Goal: Information Seeking & Learning: Learn about a topic

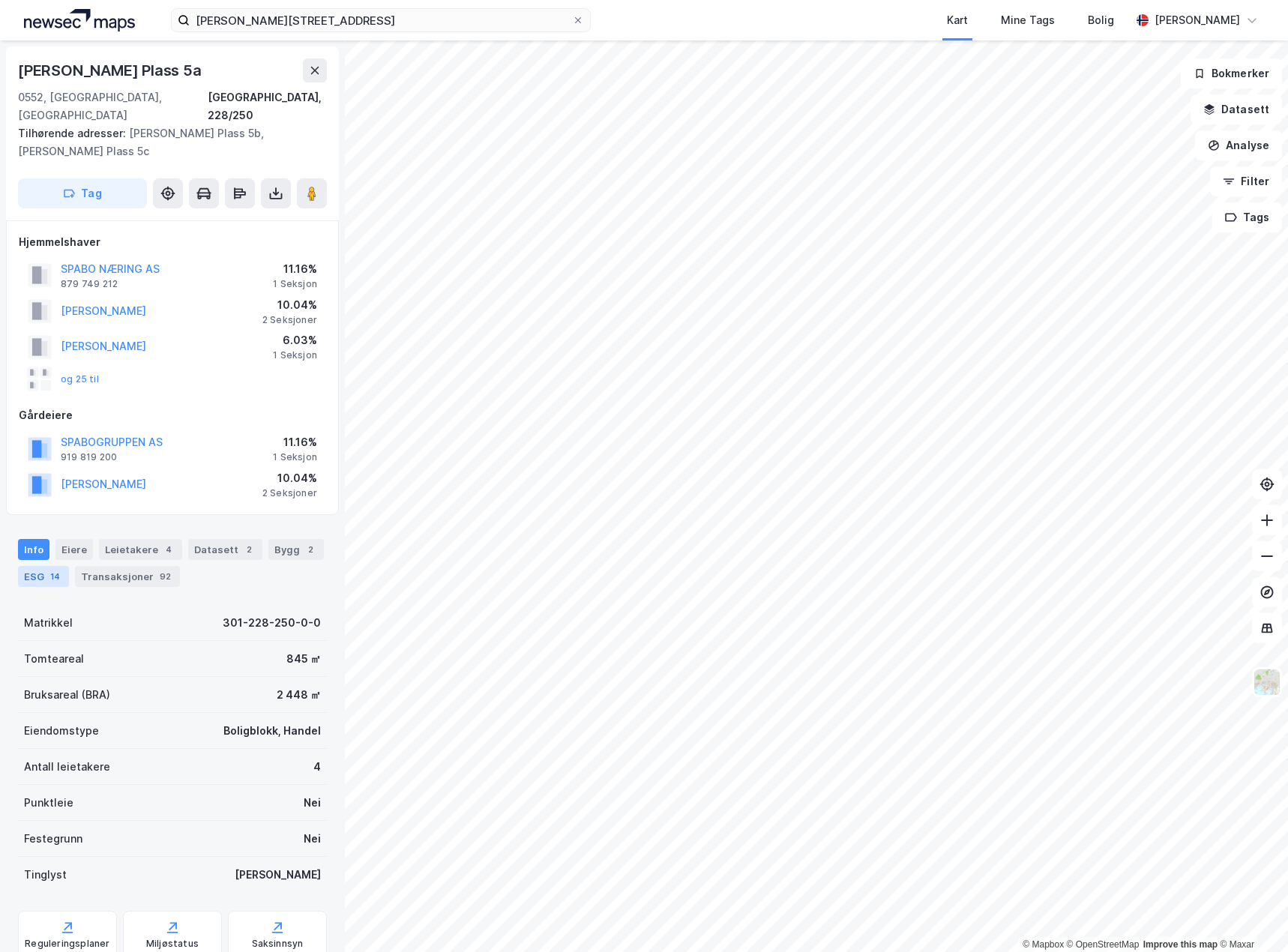
click at [41, 566] on div "ESG 14" at bounding box center [43, 576] width 51 height 21
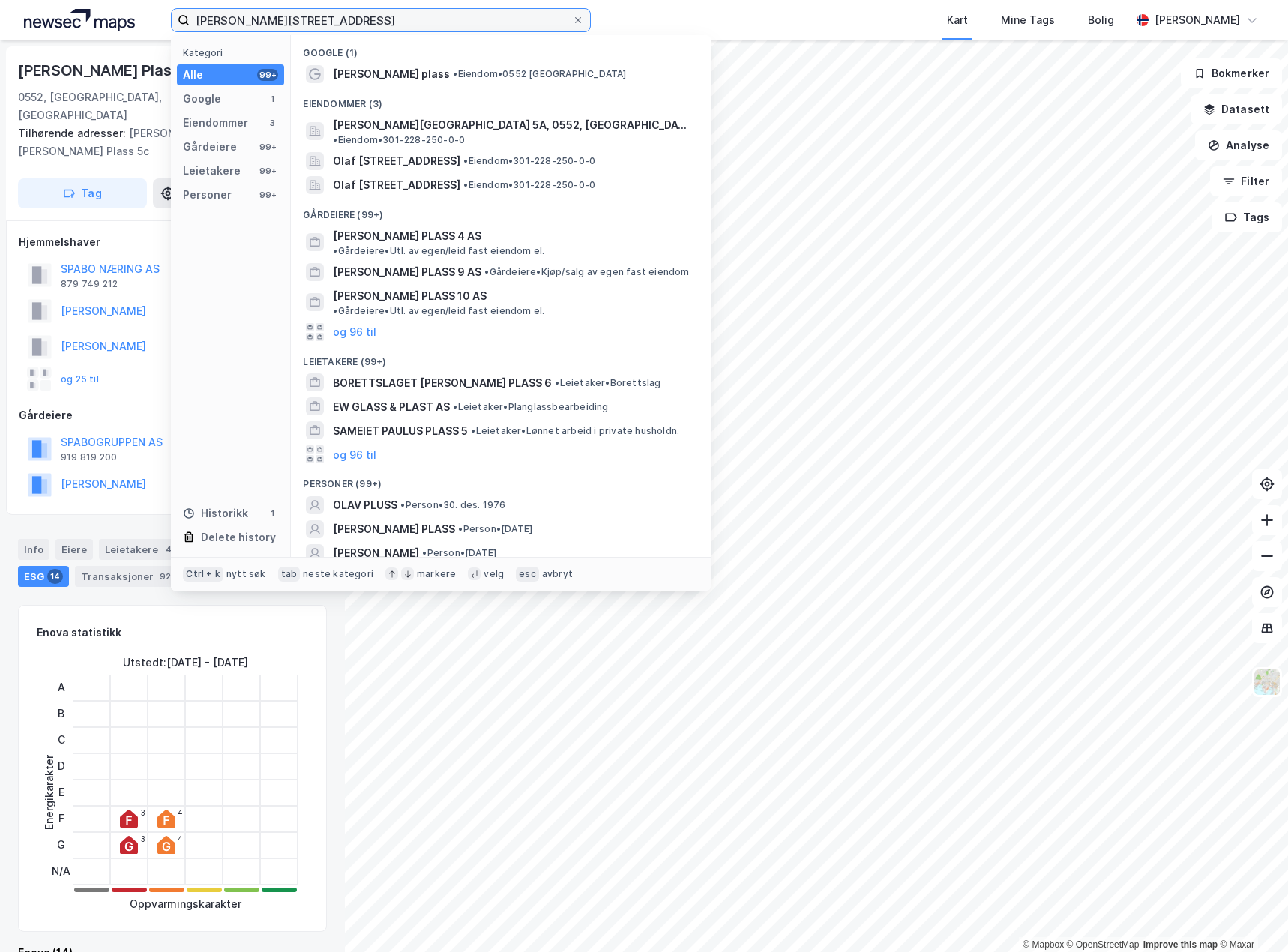
click at [325, 17] on input "[PERSON_NAME][STREET_ADDRESS]" at bounding box center [380, 20] width 382 height 22
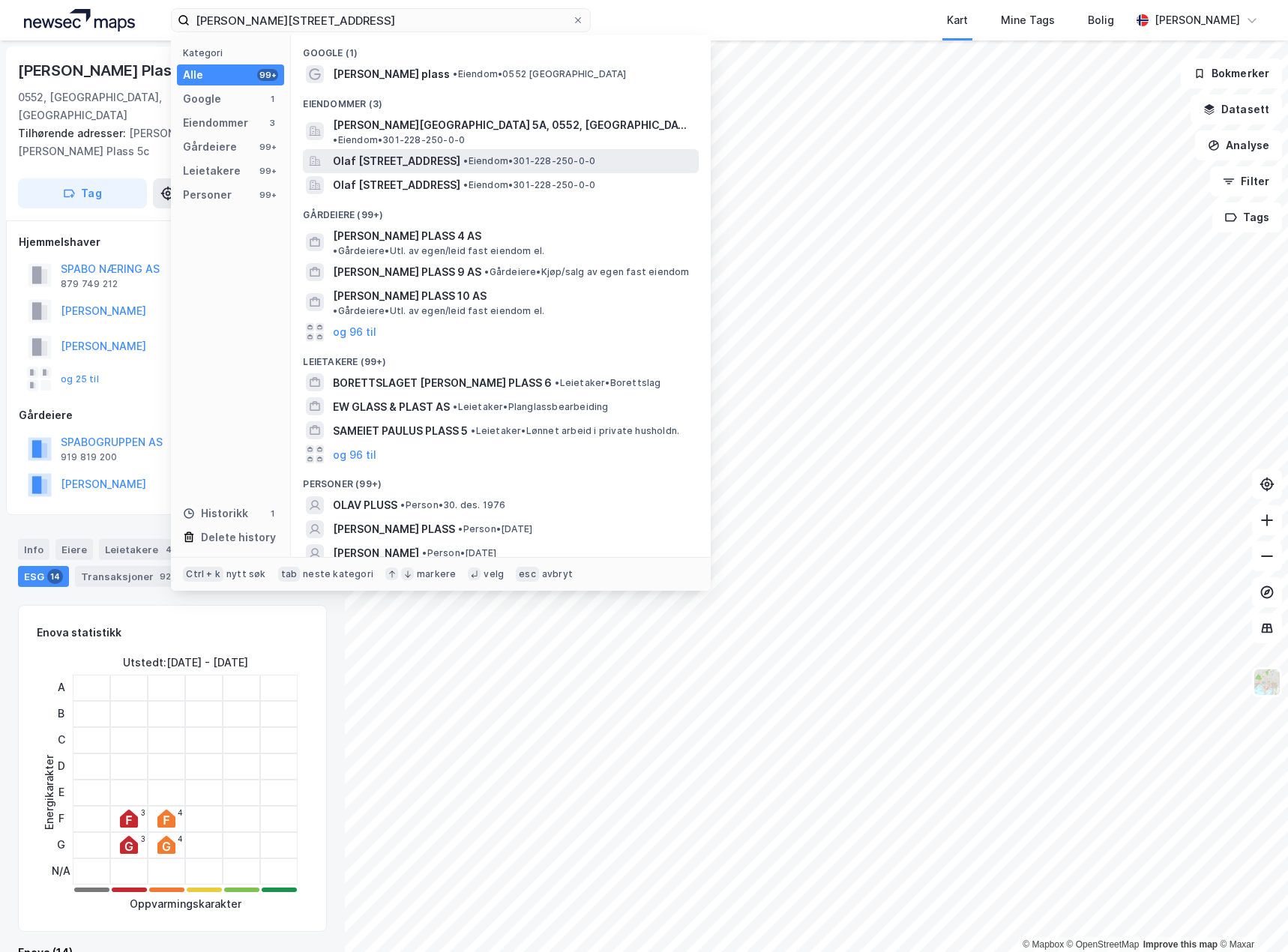
click at [434, 152] on span "Olaf [STREET_ADDRESS]" at bounding box center [396, 161] width 127 height 18
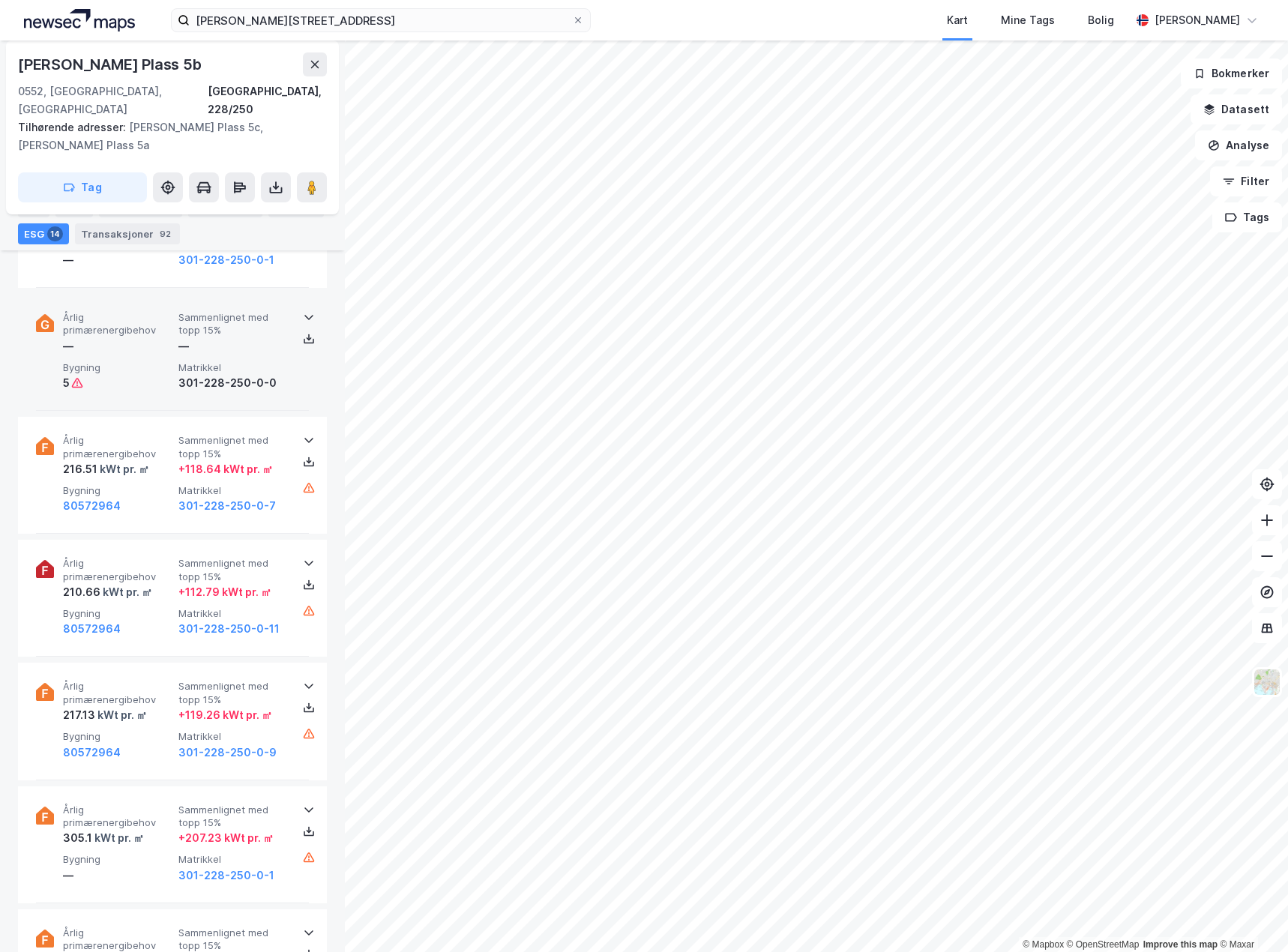
scroll to position [1649, 0]
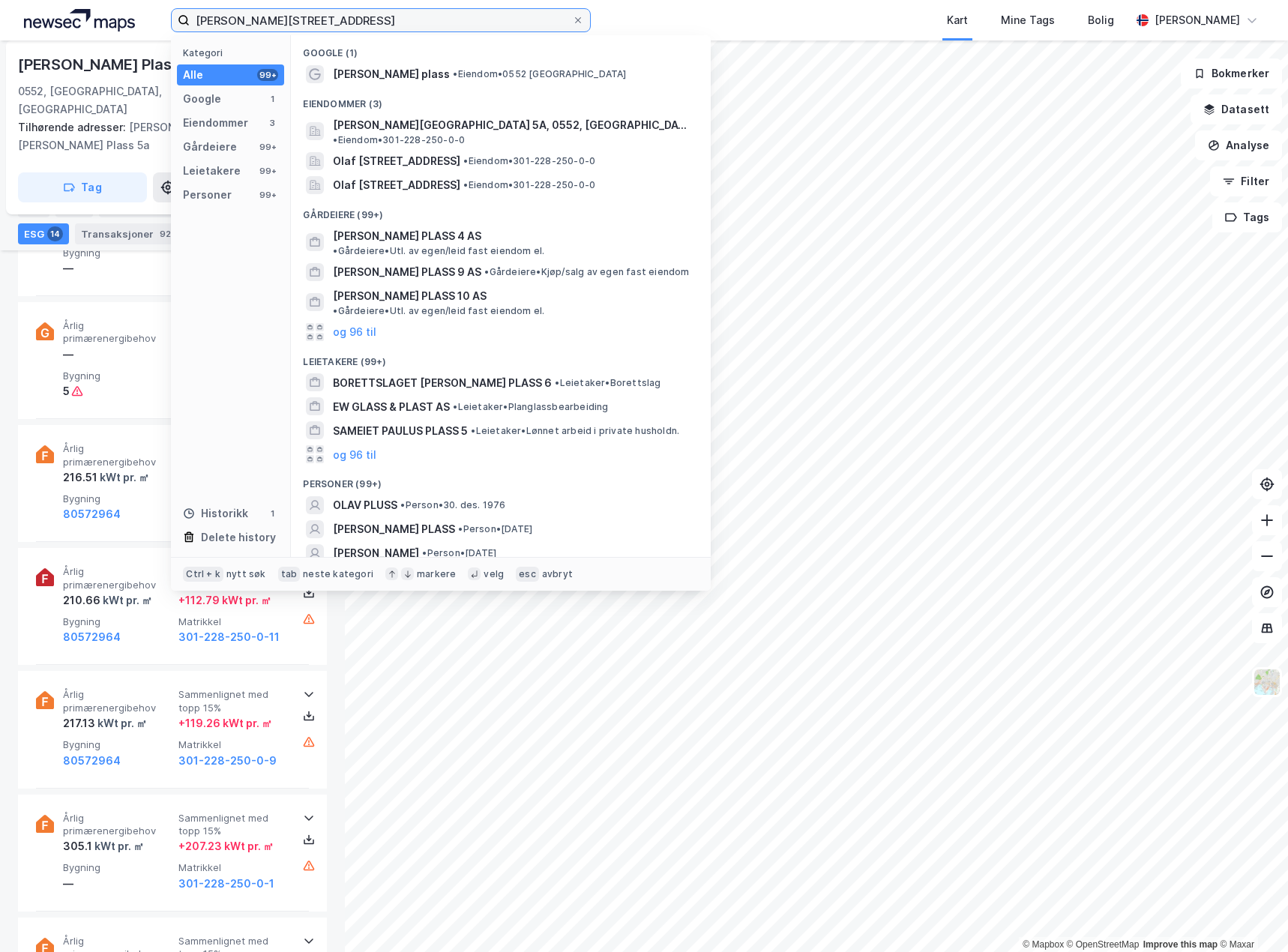
click at [470, 25] on input "[PERSON_NAME][STREET_ADDRESS]" at bounding box center [380, 20] width 382 height 22
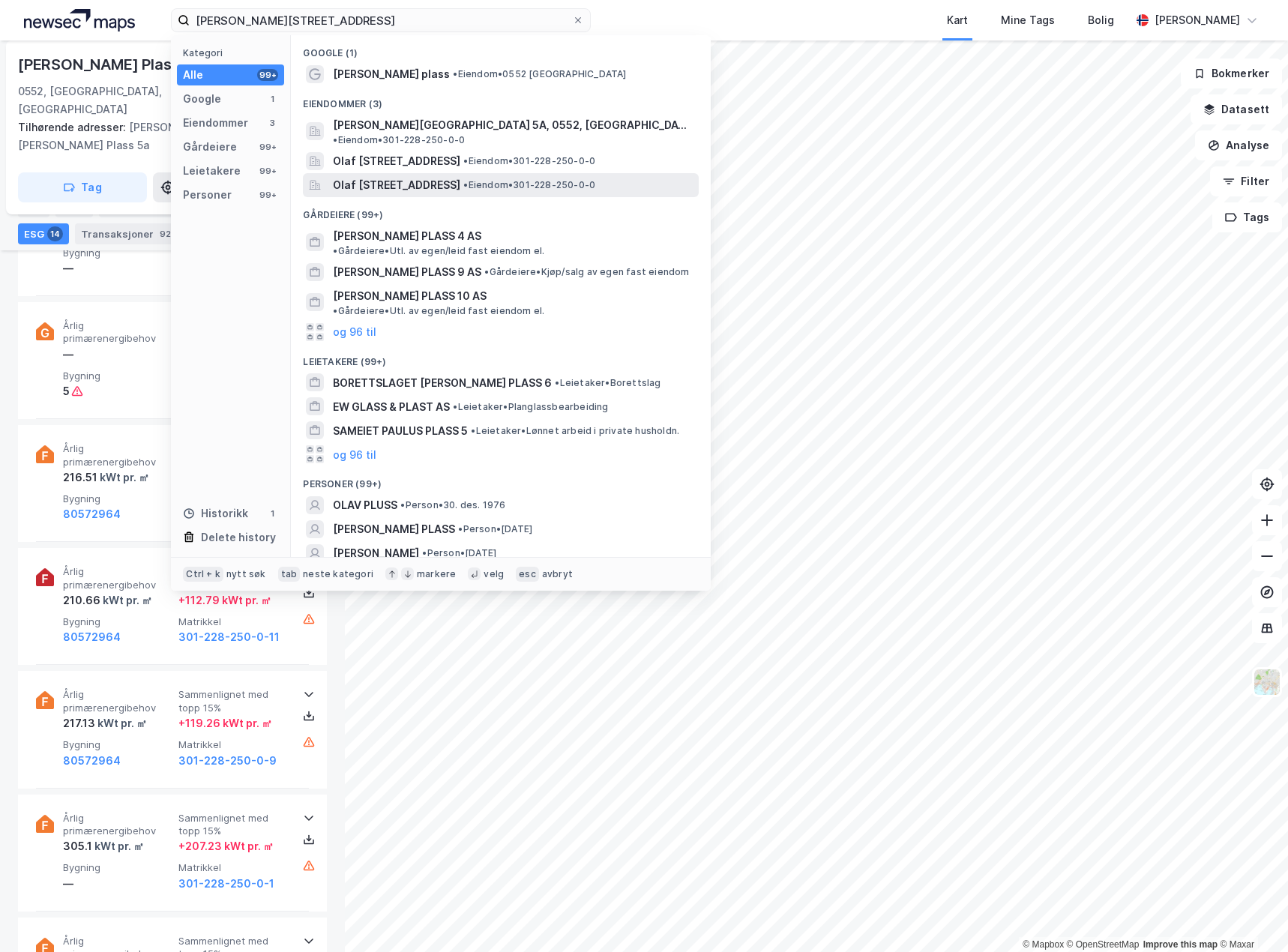
click at [396, 176] on span "Olaf [STREET_ADDRESS]" at bounding box center [396, 184] width 127 height 18
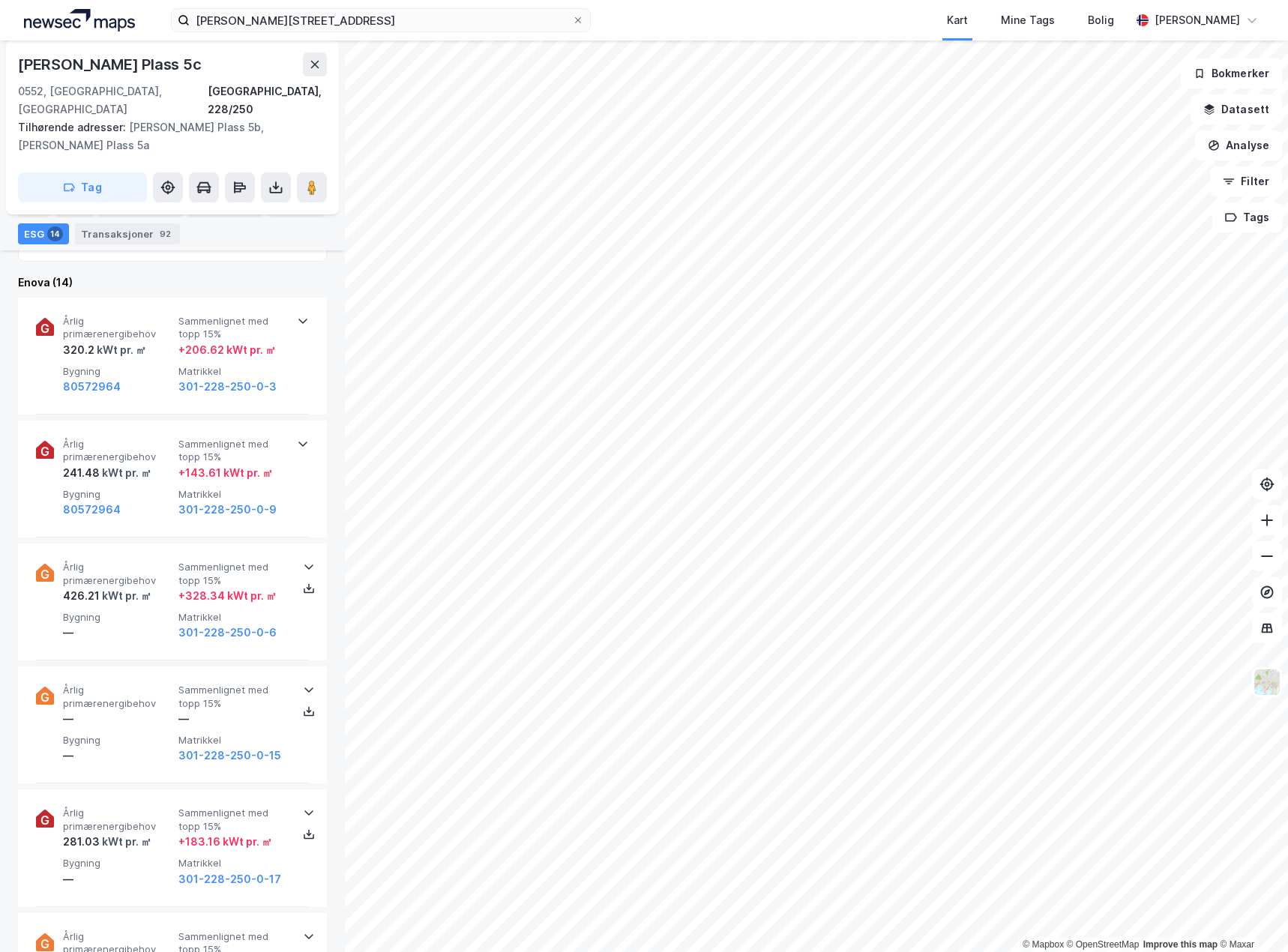
scroll to position [525, 0]
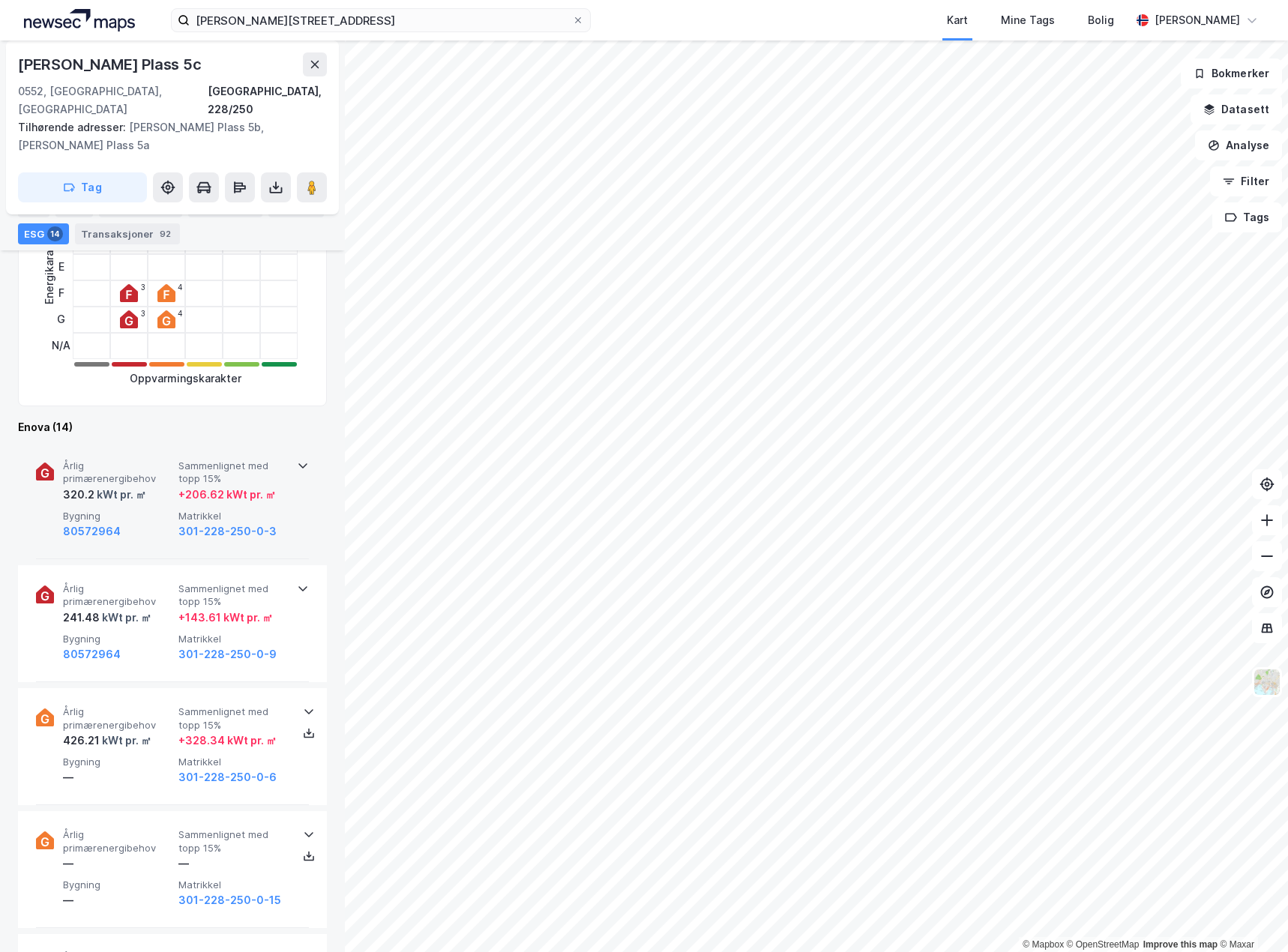
click at [145, 471] on div "Årlig primærenergibehov 320.2 kWt pr. ㎡ Sammenlignet med topp 15% + 206.62 kWt …" at bounding box center [176, 499] width 225 height 81
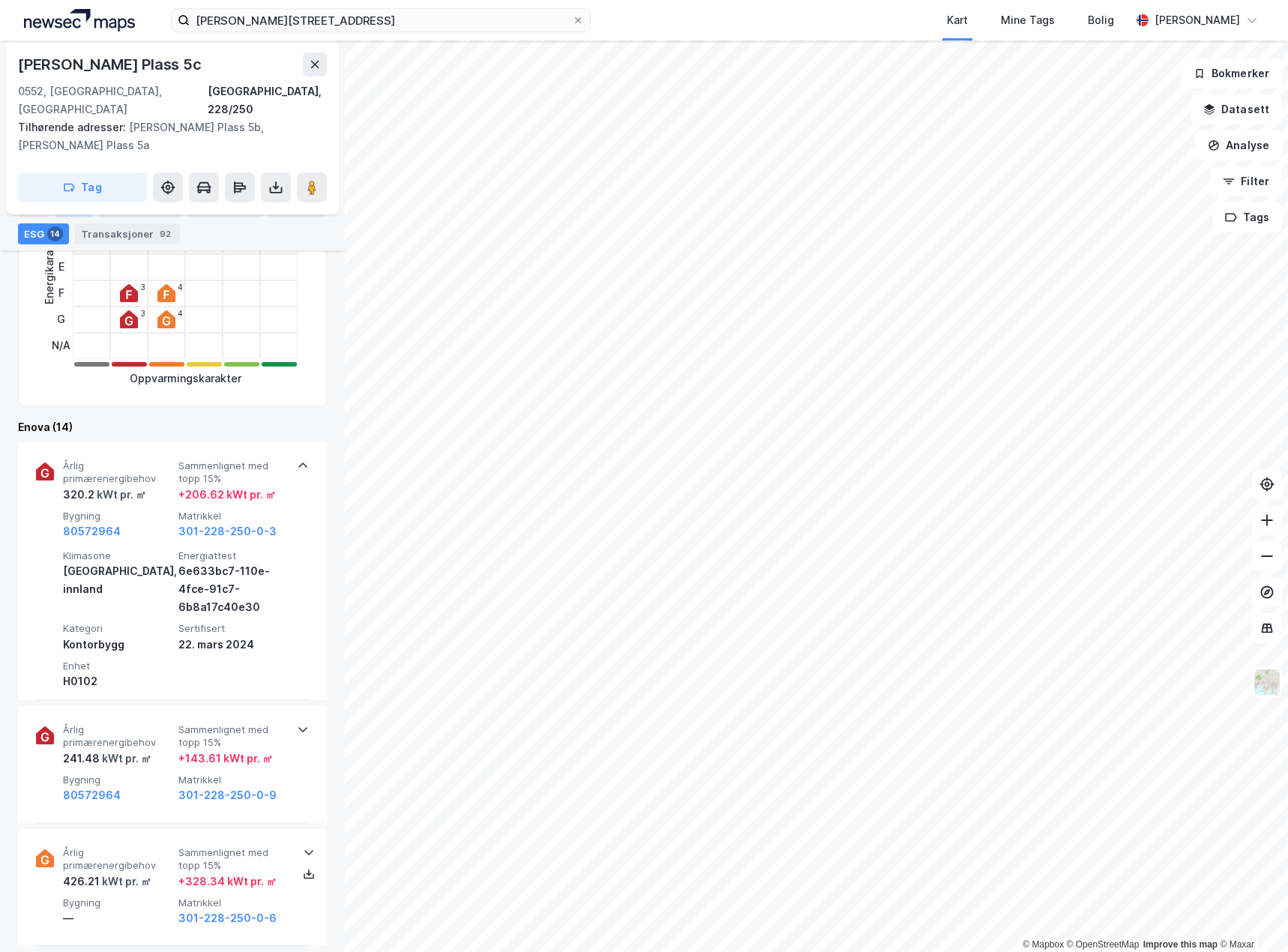
click at [64, 206] on div "Eiere" at bounding box center [74, 206] width 37 height 21
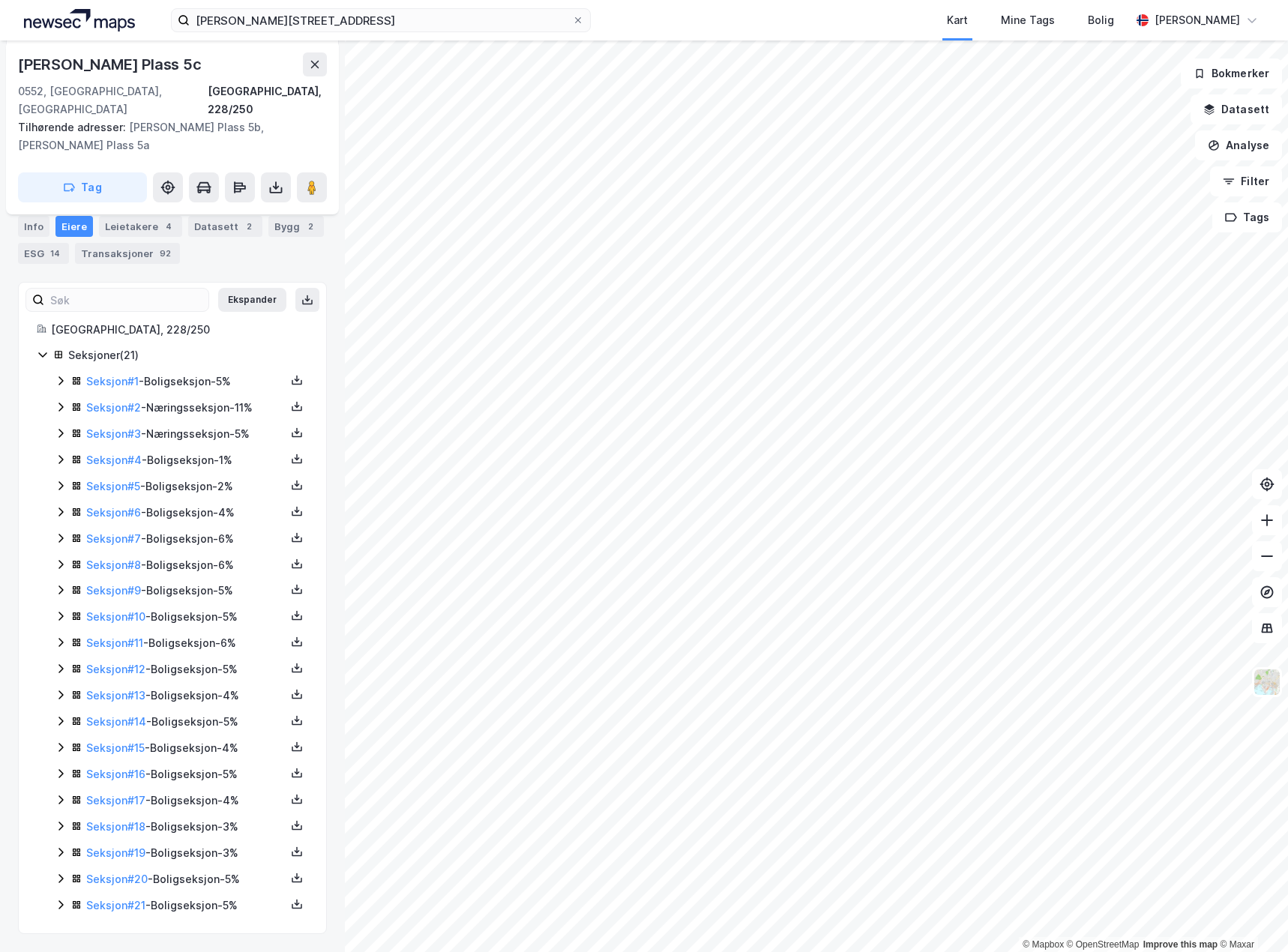
scroll to position [287, 0]
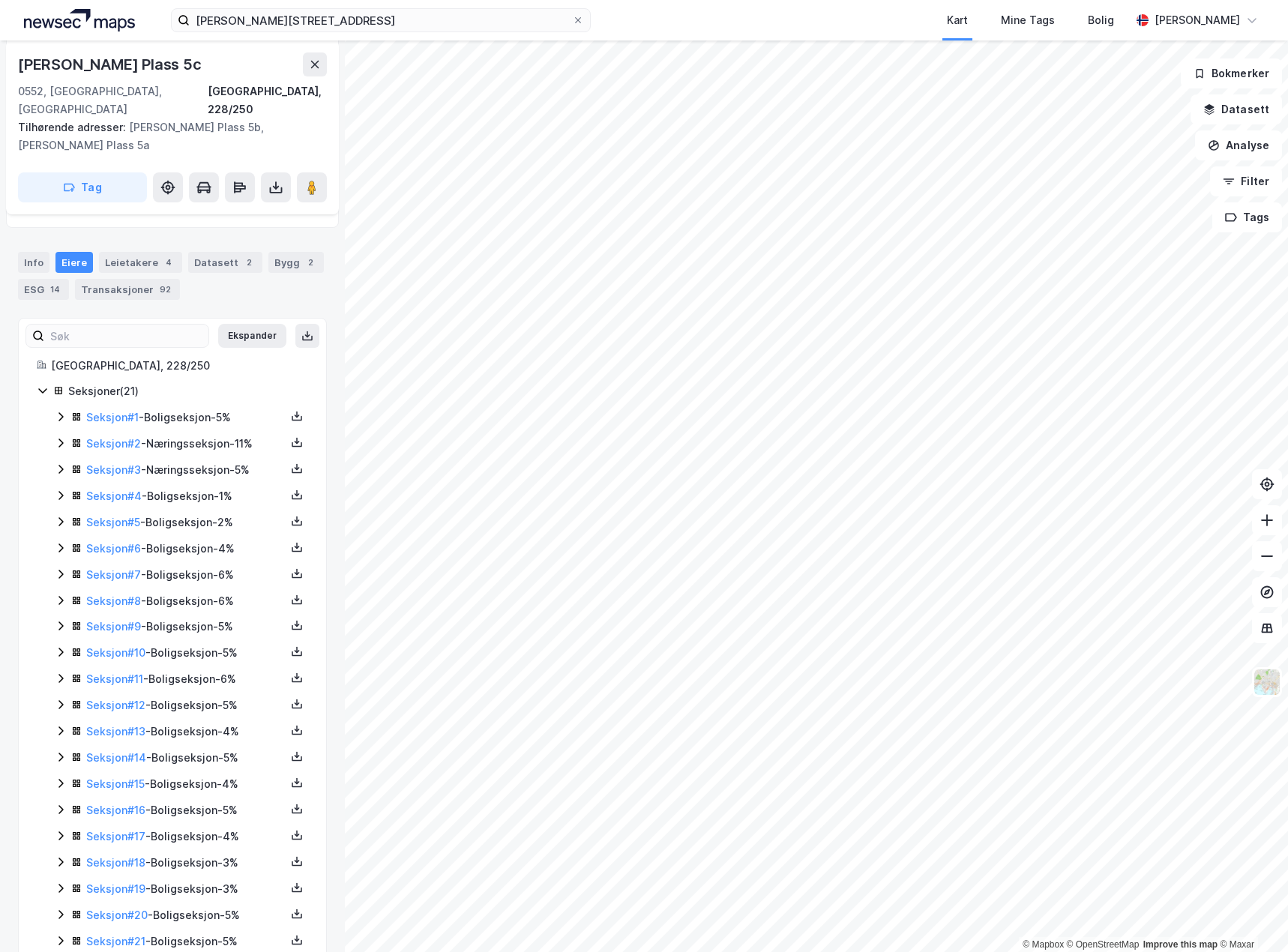
click at [60, 463] on icon at bounding box center [60, 469] width 12 height 12
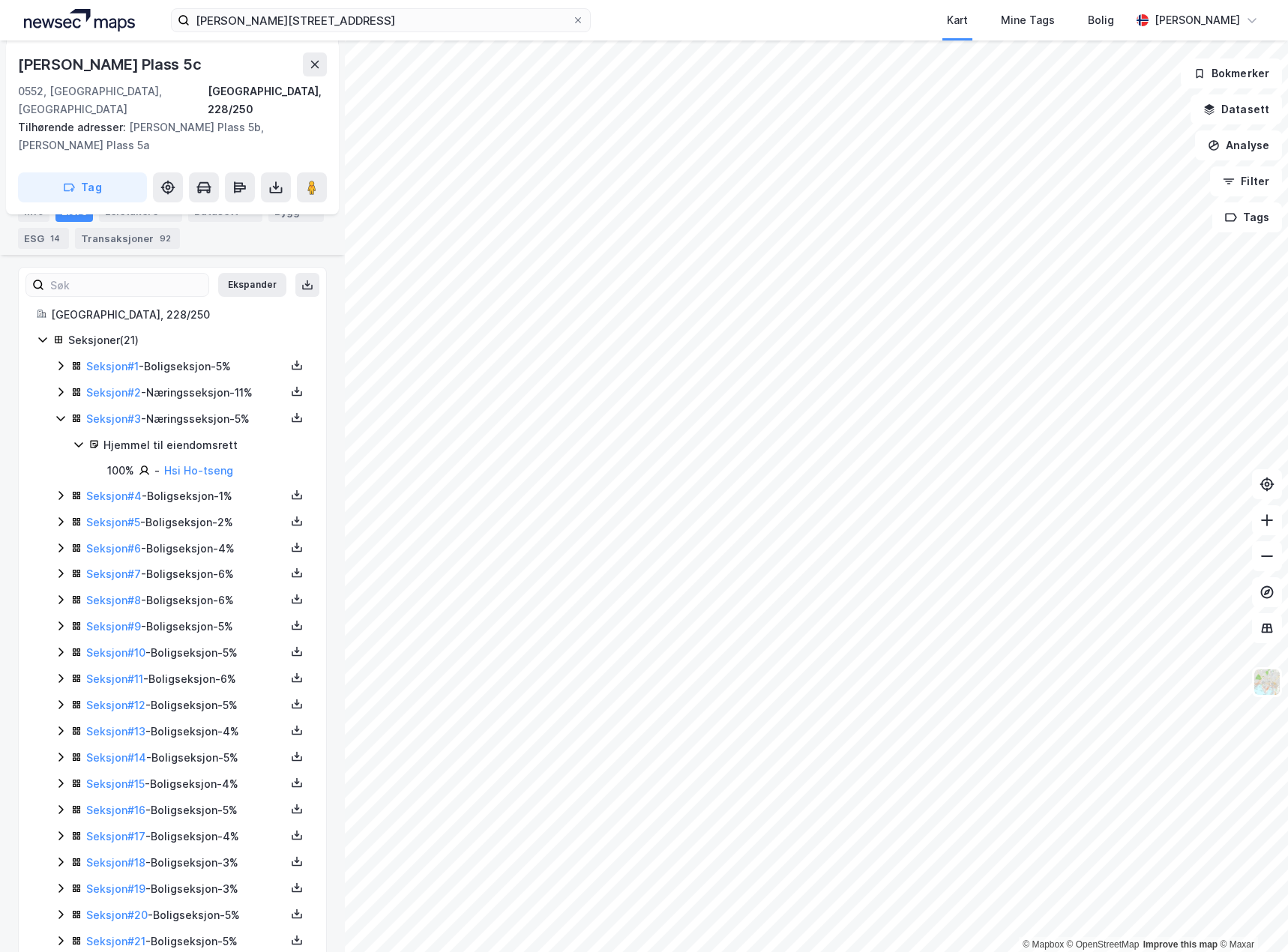
scroll to position [338, 0]
click at [60, 386] on icon at bounding box center [60, 391] width 12 height 12
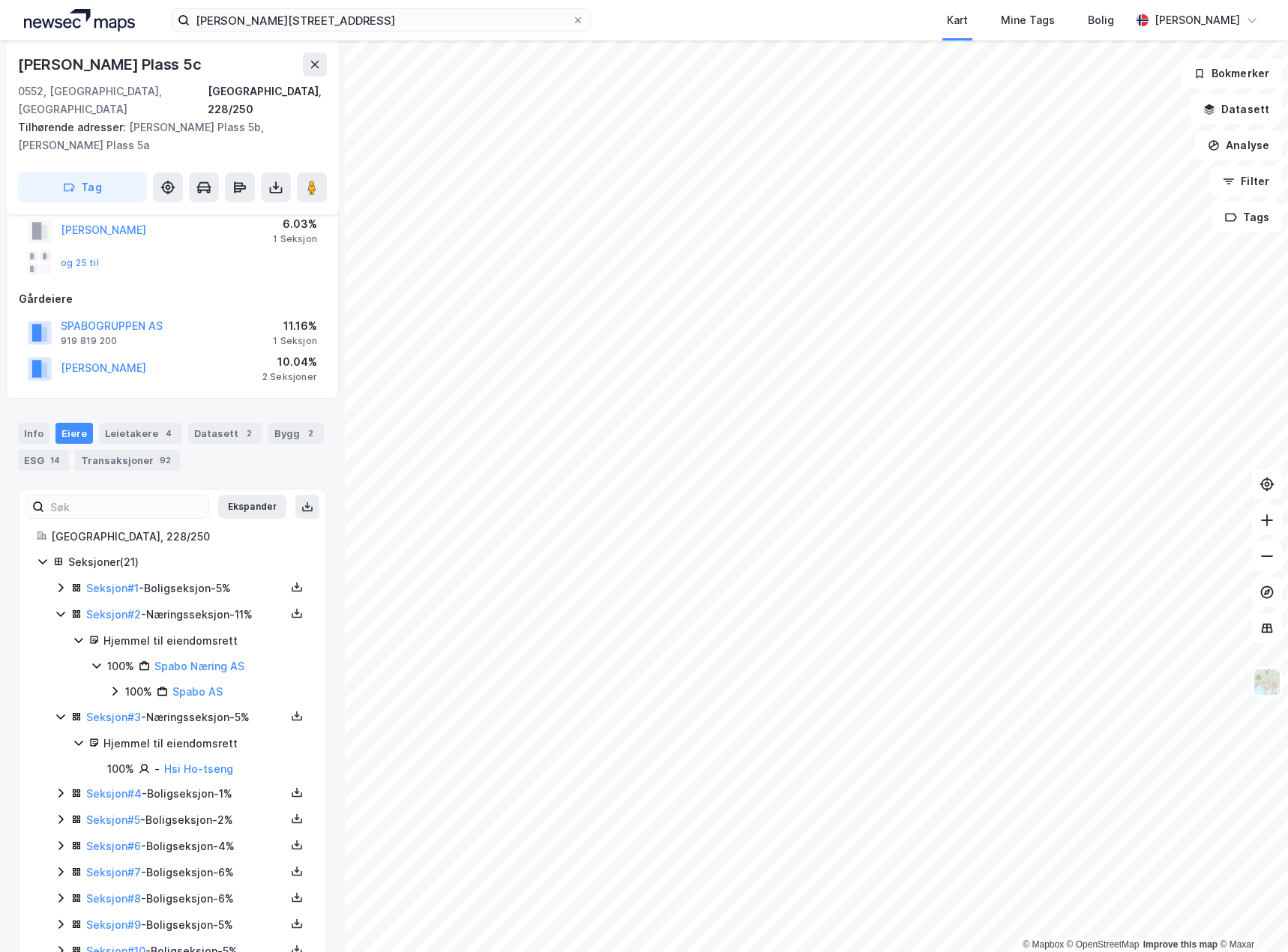
scroll to position [114, 0]
click at [35, 452] on div "ESG 14" at bounding box center [43, 462] width 51 height 21
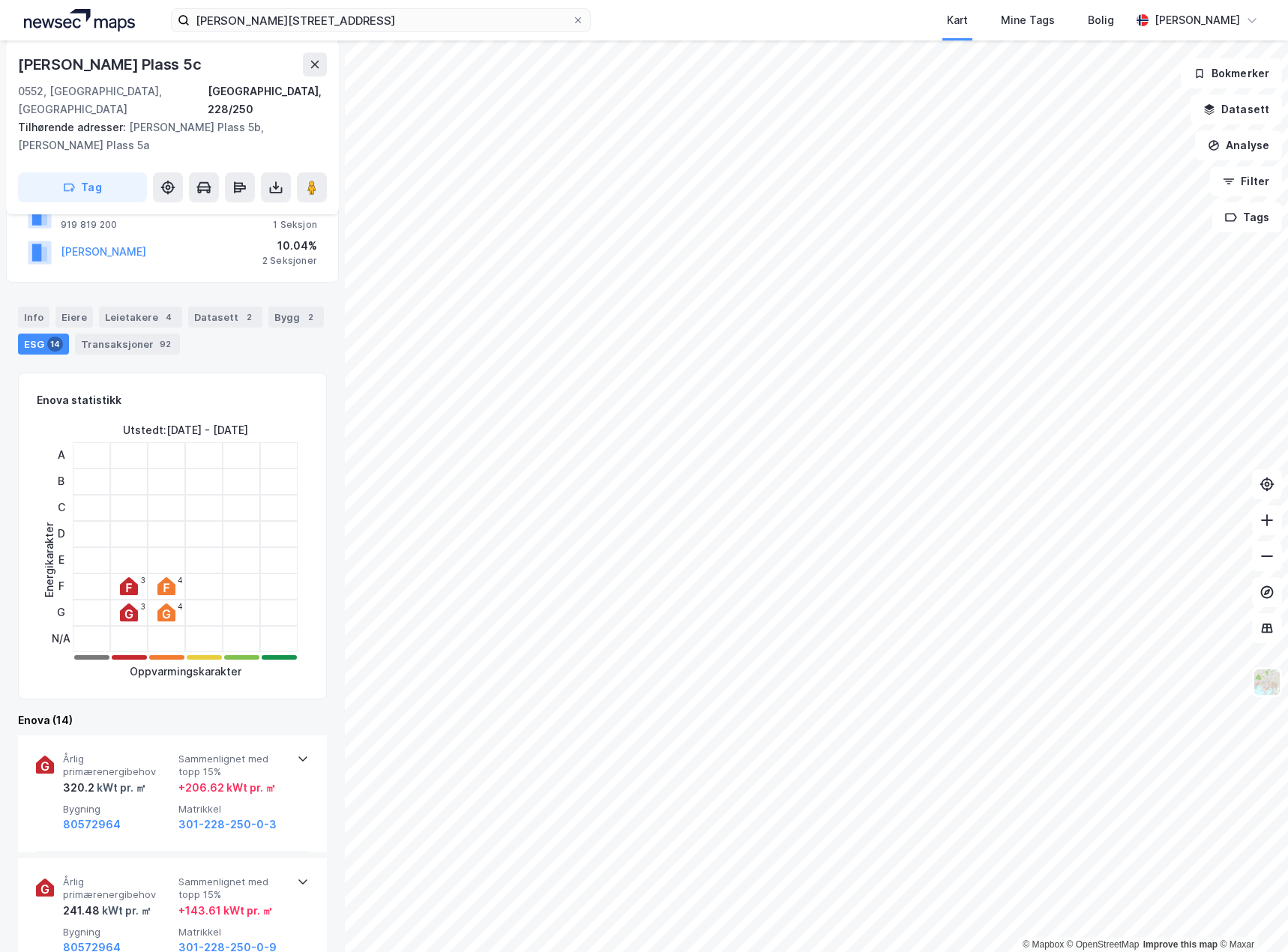
scroll to position [489, 0]
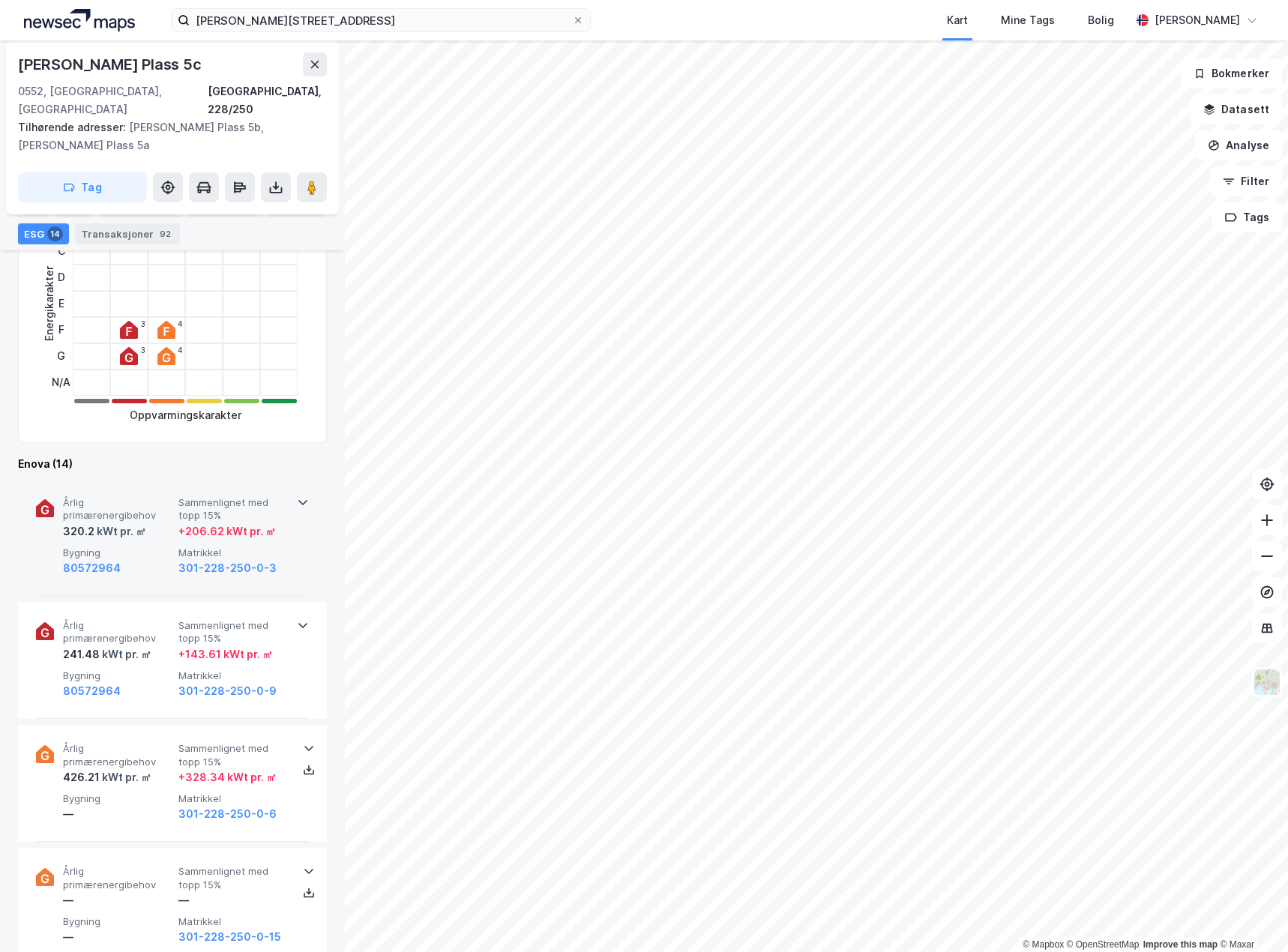
click at [156, 547] on span "Bygning" at bounding box center [118, 553] width 110 height 13
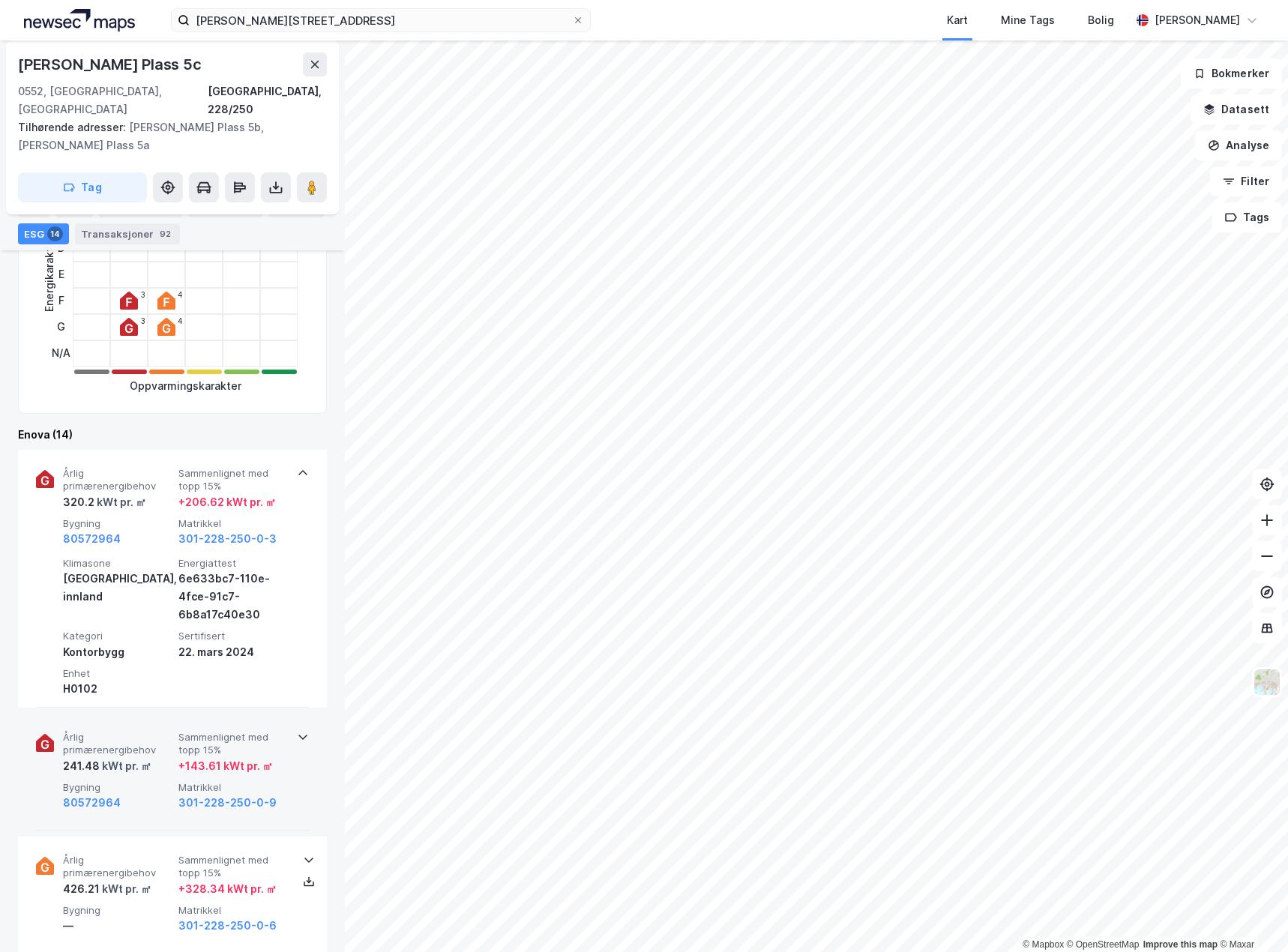
scroll to position [563, 0]
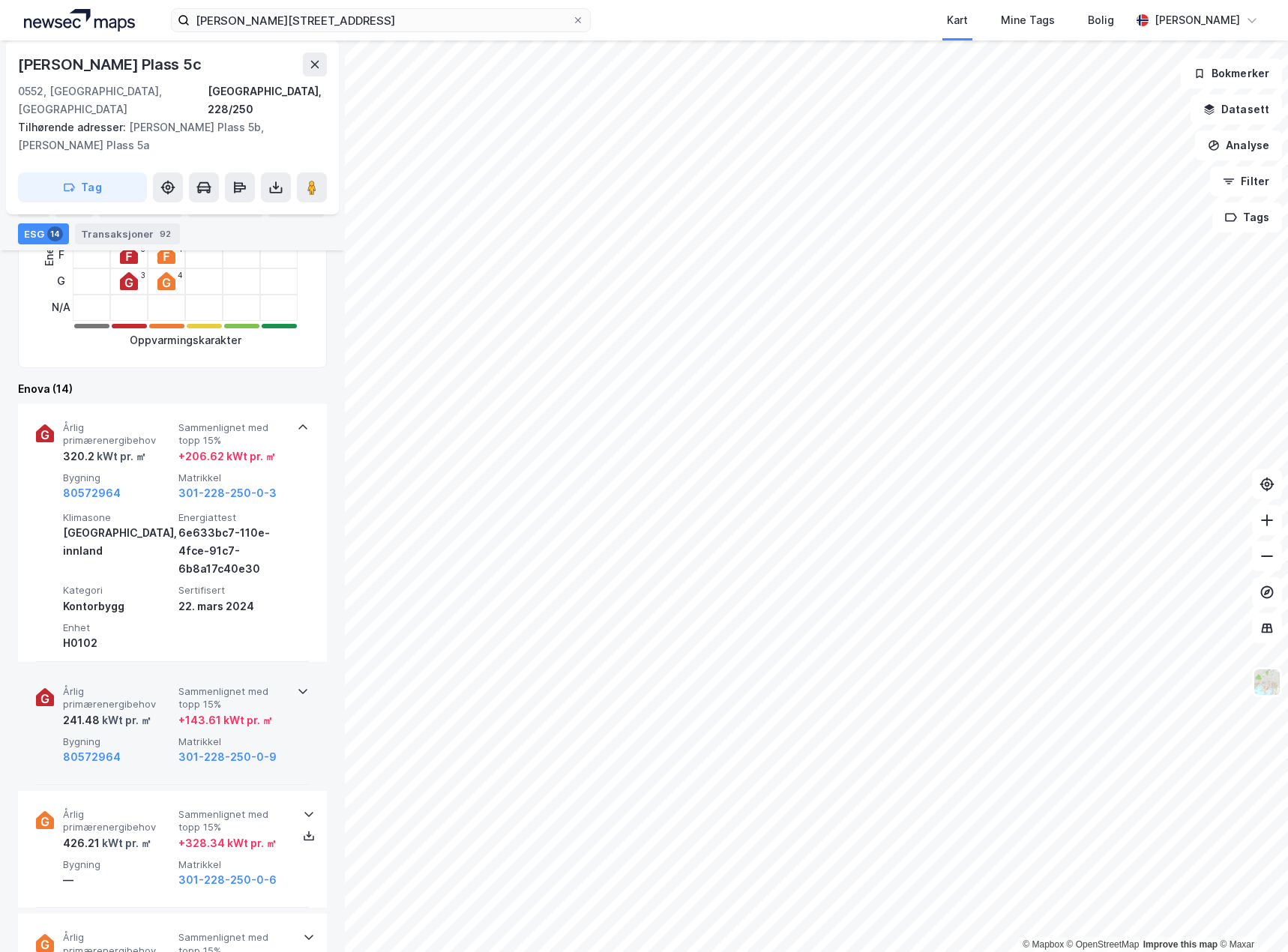
click at [140, 735] on span "Bygning" at bounding box center [118, 742] width 110 height 13
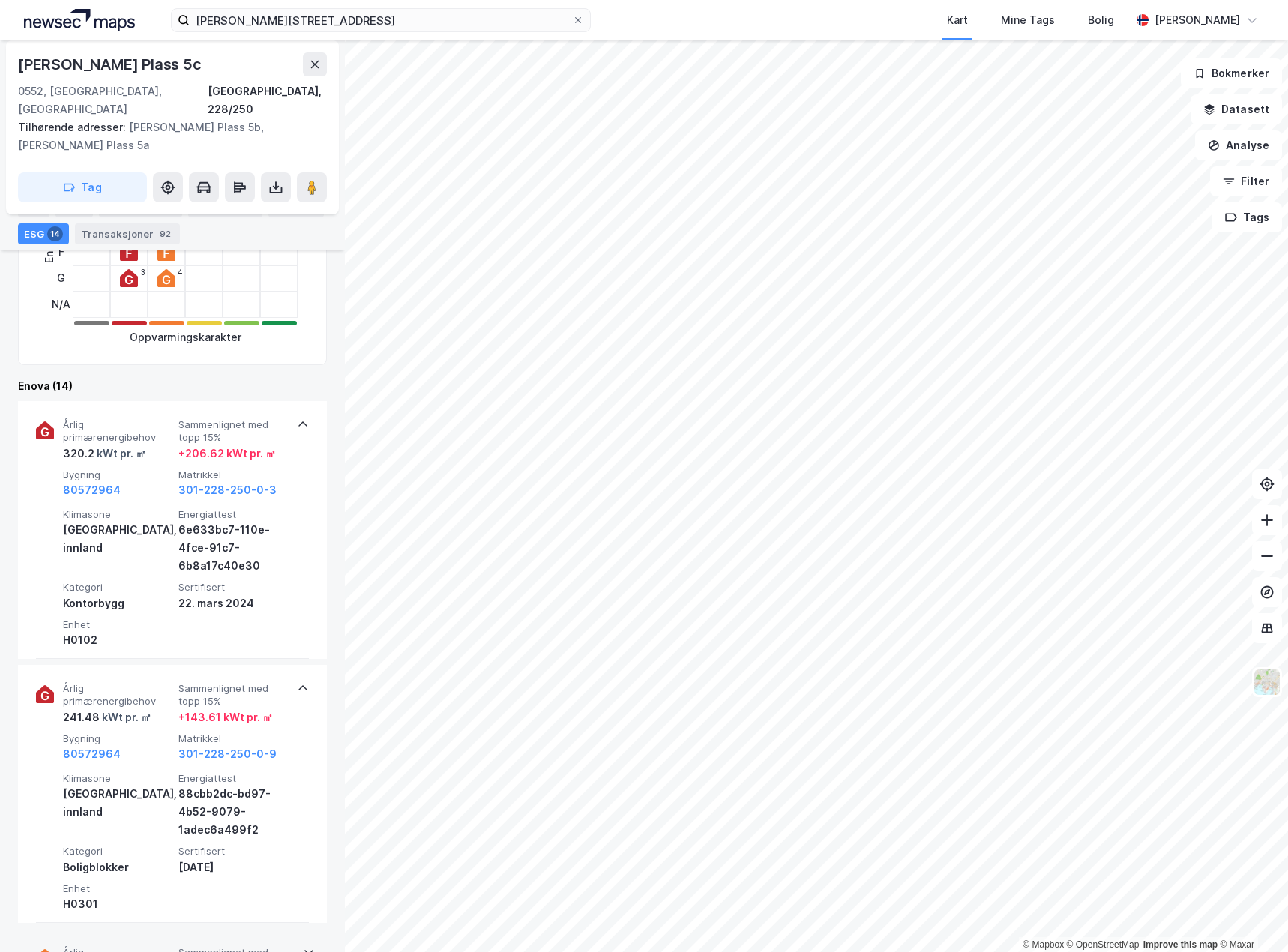
scroll to position [489, 0]
